Goal: Transaction & Acquisition: Purchase product/service

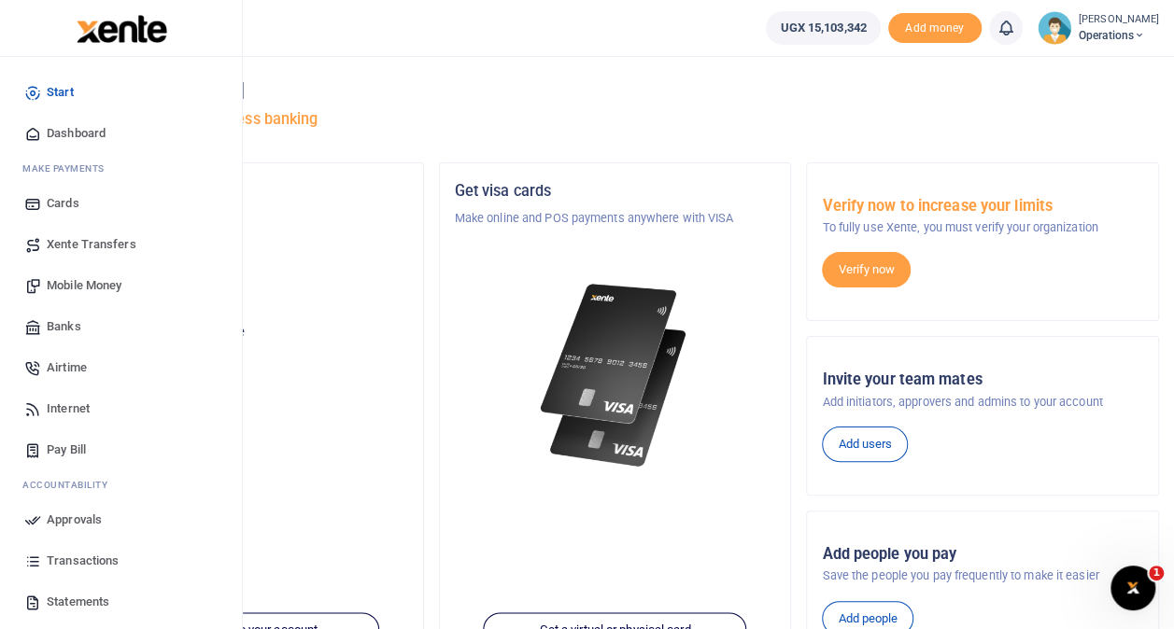
click at [77, 281] on span "Mobile Money" at bounding box center [84, 285] width 75 height 19
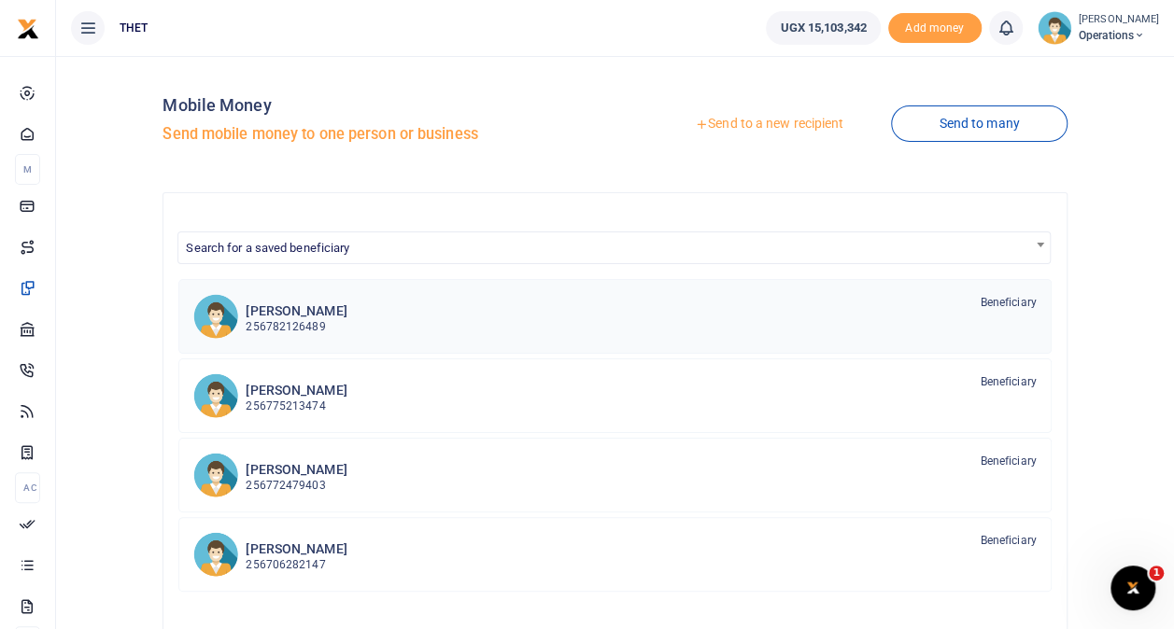
click at [308, 321] on p "256782126489" at bounding box center [296, 327] width 101 height 18
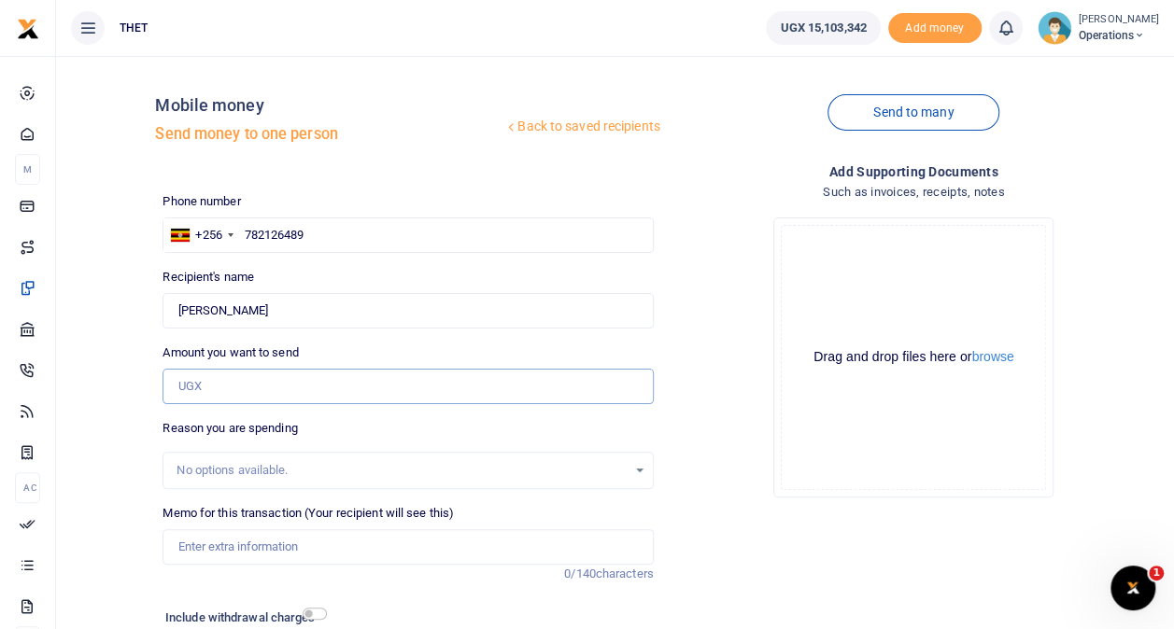
click at [226, 378] on input "Amount you want to send" at bounding box center [407, 386] width 490 height 35
type input "482,000"
click at [310, 608] on input "checkbox" at bounding box center [315, 614] width 24 height 12
checkbox input "true"
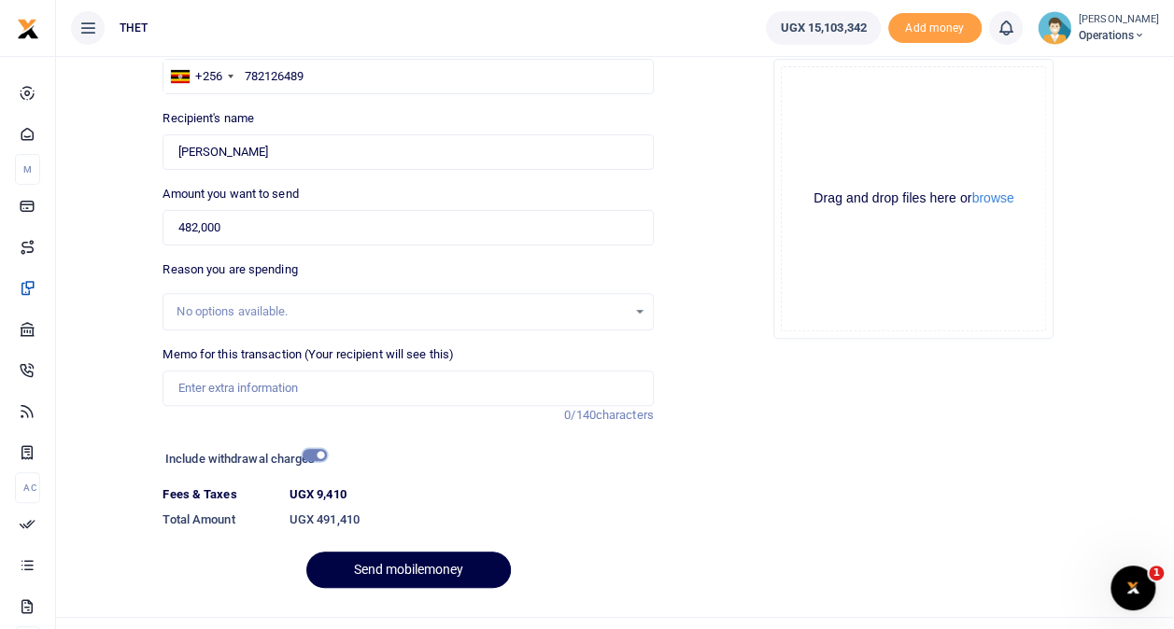
scroll to position [160, 0]
click at [1078, 30] on span "Operations" at bounding box center [1118, 35] width 80 height 17
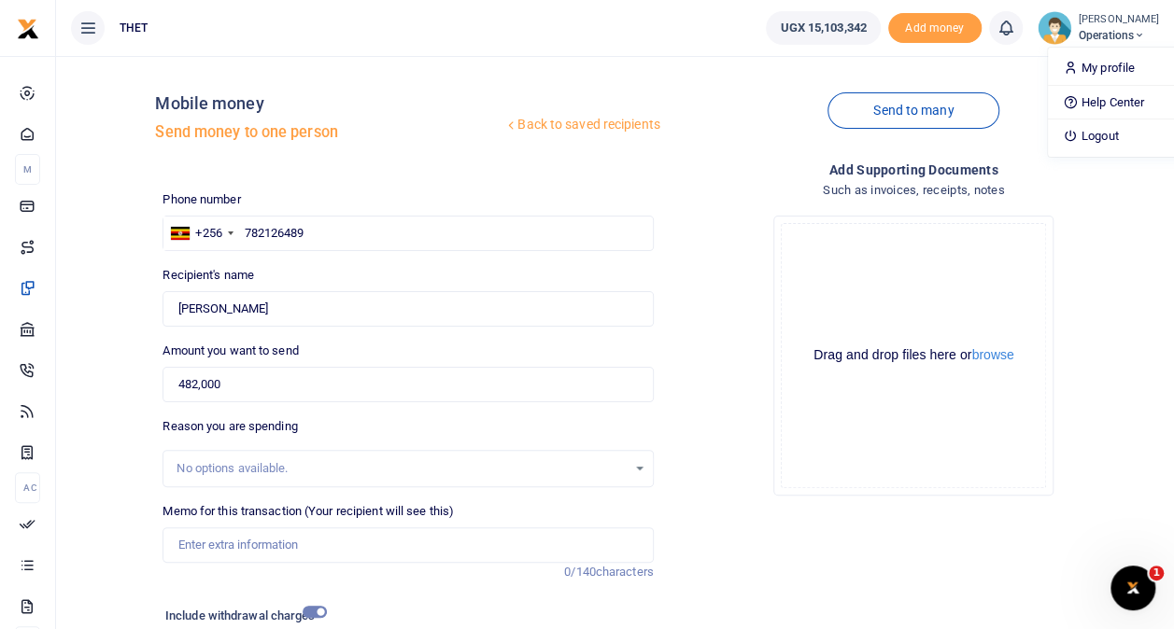
scroll to position [0, 0]
click at [1078, 31] on span "Operations" at bounding box center [1118, 35] width 80 height 17
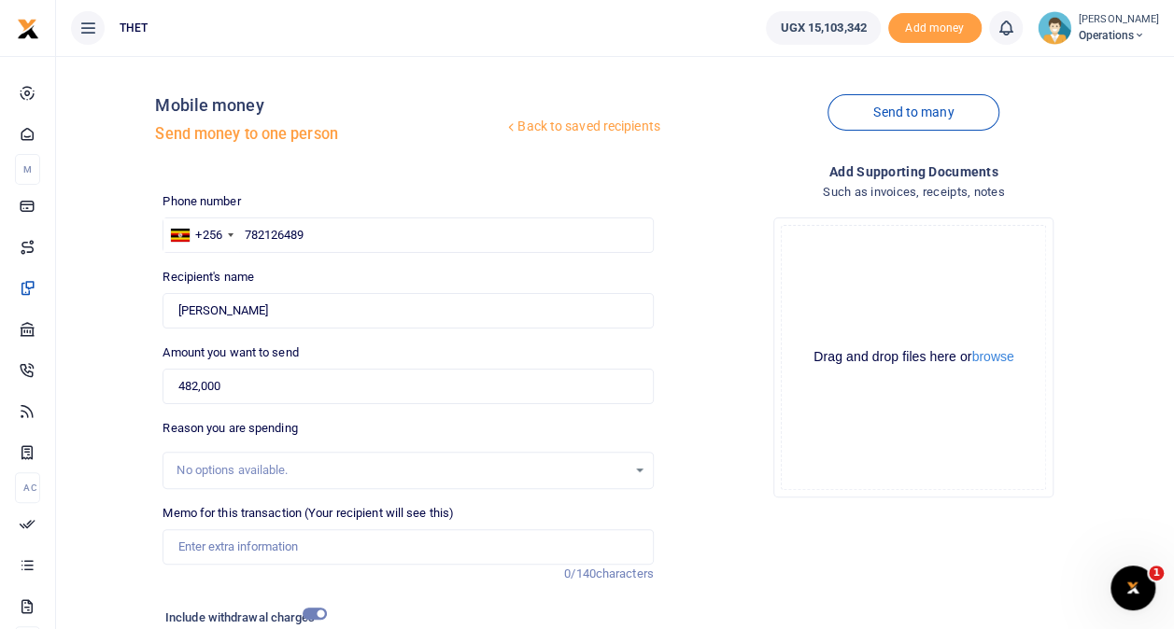
click at [1078, 31] on span "Operations" at bounding box center [1118, 35] width 80 height 17
click at [1072, 131] on link "Logout" at bounding box center [1122, 136] width 148 height 26
